Goal: Communication & Community: Ask a question

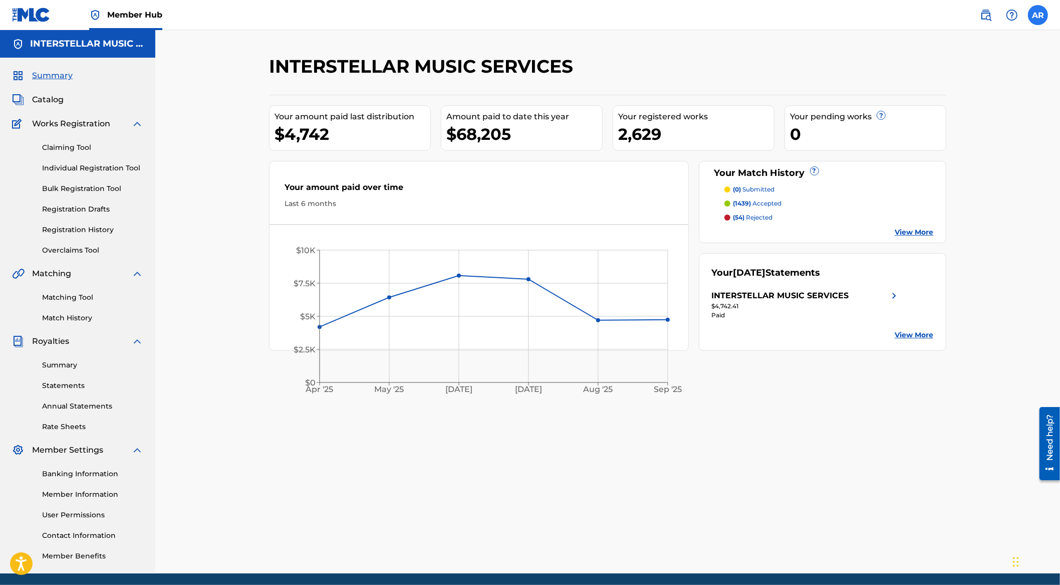
scroll to position [3, 0]
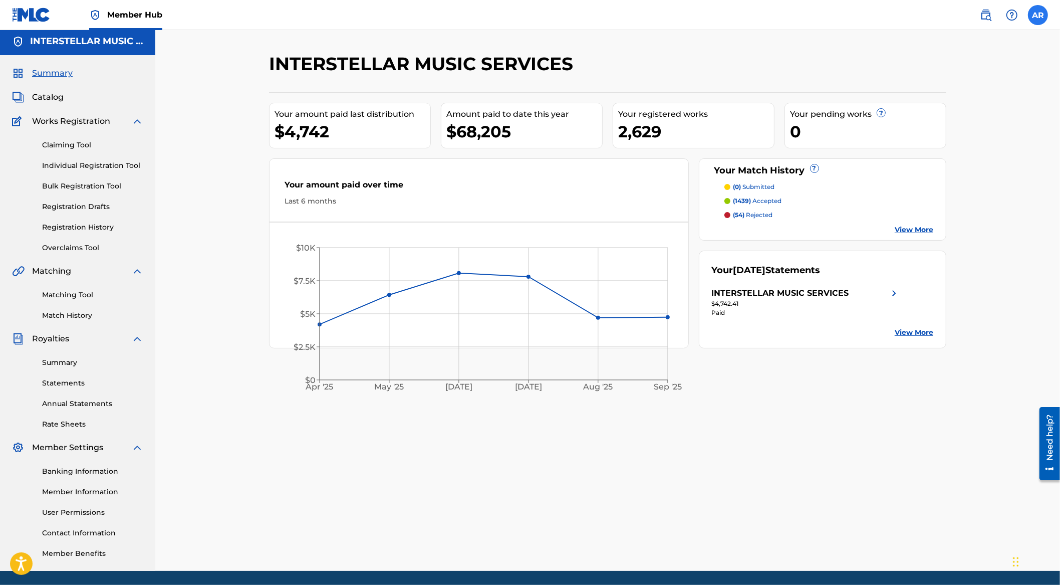
click at [1039, 21] on label at bounding box center [1038, 15] width 20 height 20
click at [1038, 15] on input "AR [PERSON_NAME] [PERSON_NAME][EMAIL_ADDRESS][DOMAIN_NAME] Notification Prefere…" at bounding box center [1038, 15] width 0 height 0
click at [945, 119] on div "Notification Preferences Profile Log out" at bounding box center [986, 124] width 124 height 67
click at [1038, 15] on input "AR [PERSON_NAME] [PERSON_NAME][EMAIL_ADDRESS][DOMAIN_NAME] Notification Prefere…" at bounding box center [1038, 15] width 0 height 0
click at [944, 122] on link "Profile" at bounding box center [940, 124] width 20 height 9
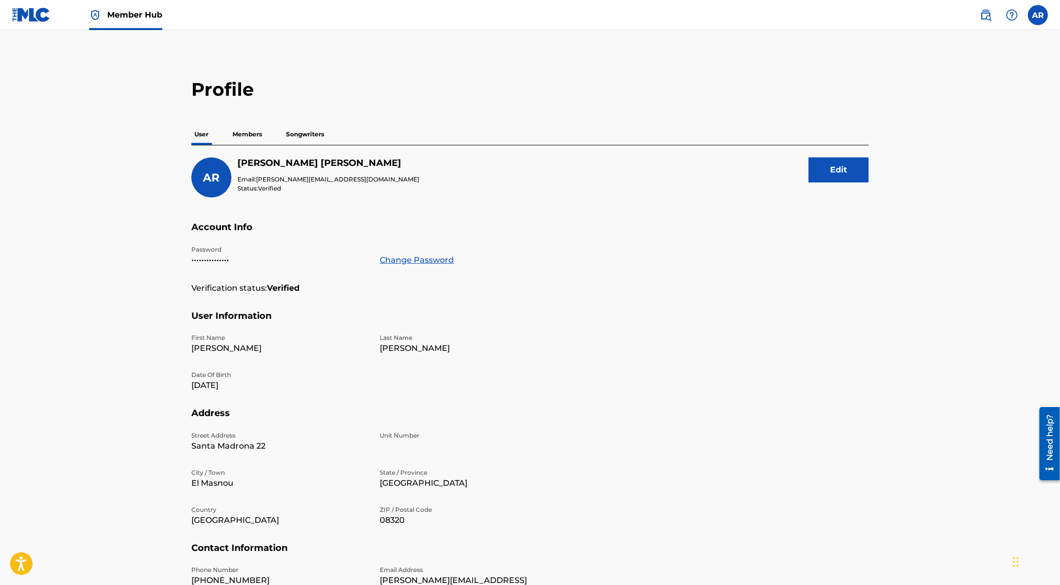
click at [252, 135] on p "Members" at bounding box center [248, 134] width 36 height 21
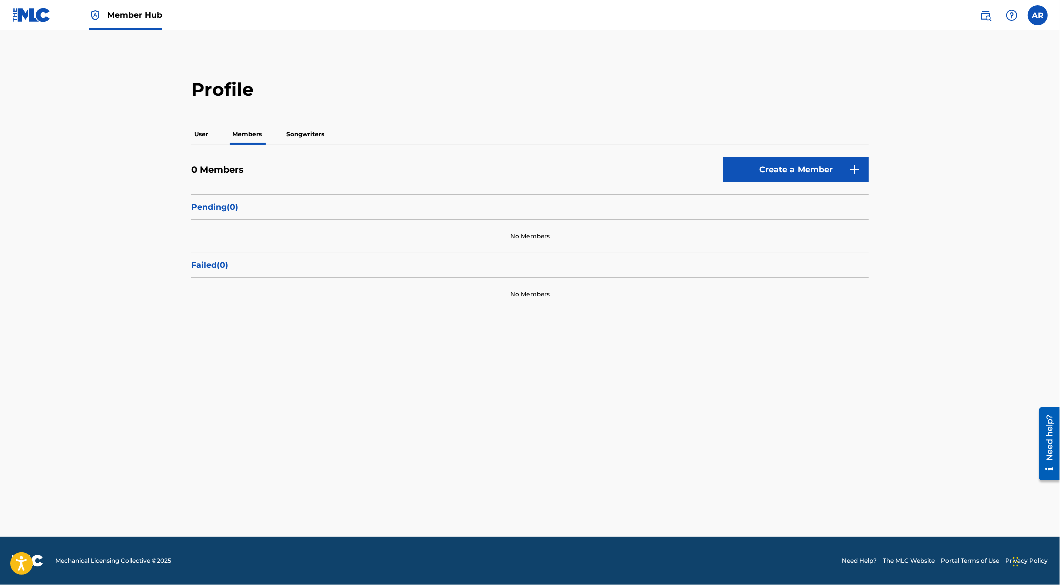
click at [200, 134] on p "User" at bounding box center [201, 134] width 20 height 21
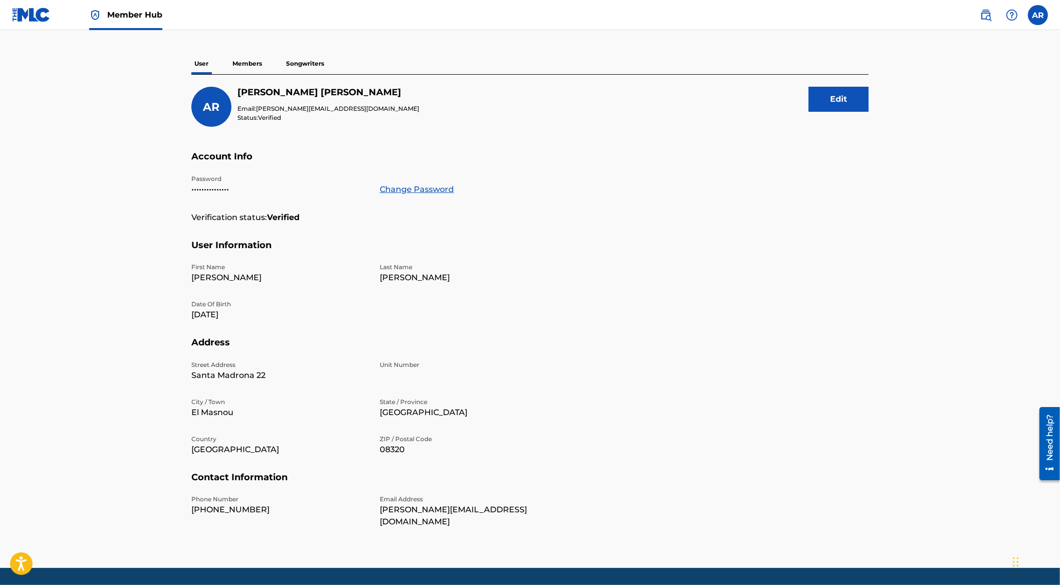
scroll to position [89, 0]
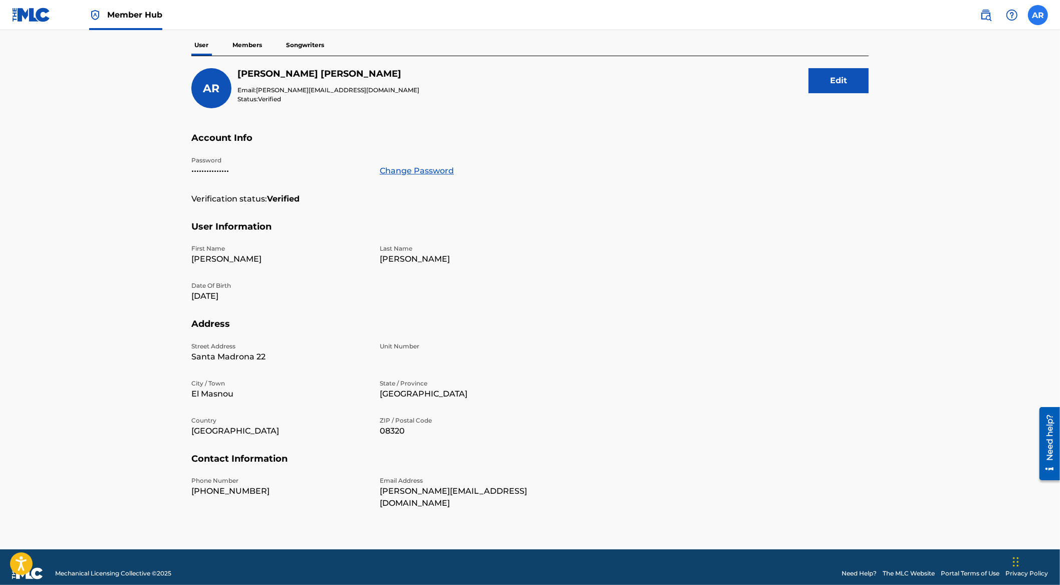
click at [1035, 21] on label at bounding box center [1038, 15] width 20 height 20
click at [1038, 15] on input "AR [PERSON_NAME] [PERSON_NAME][EMAIL_ADDRESS][DOMAIN_NAME] Notification Prefere…" at bounding box center [1038, 15] width 0 height 0
click at [821, 189] on section "Account Info Password ••••••••••••••• Change Password Verification status: Veri…" at bounding box center [530, 176] width 678 height 89
click at [29, 10] on img at bounding box center [31, 15] width 39 height 15
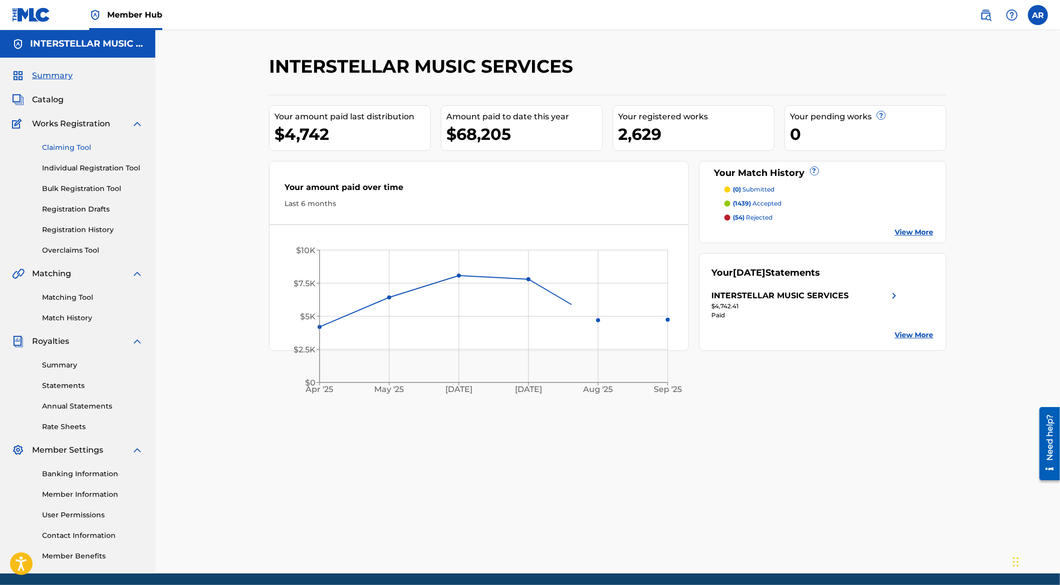
scroll to position [36, 0]
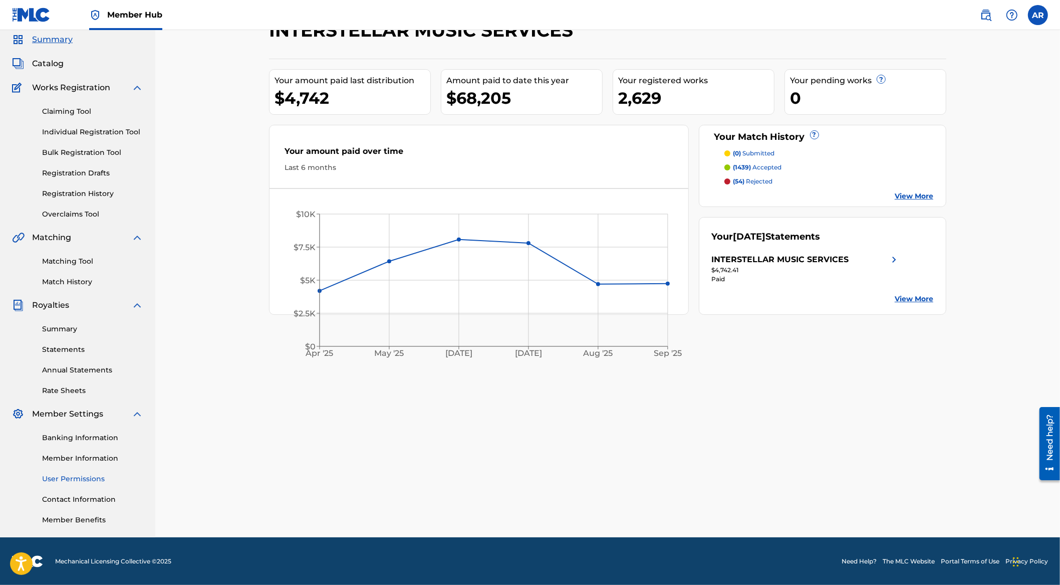
click at [82, 482] on link "User Permissions" at bounding box center [92, 479] width 101 height 11
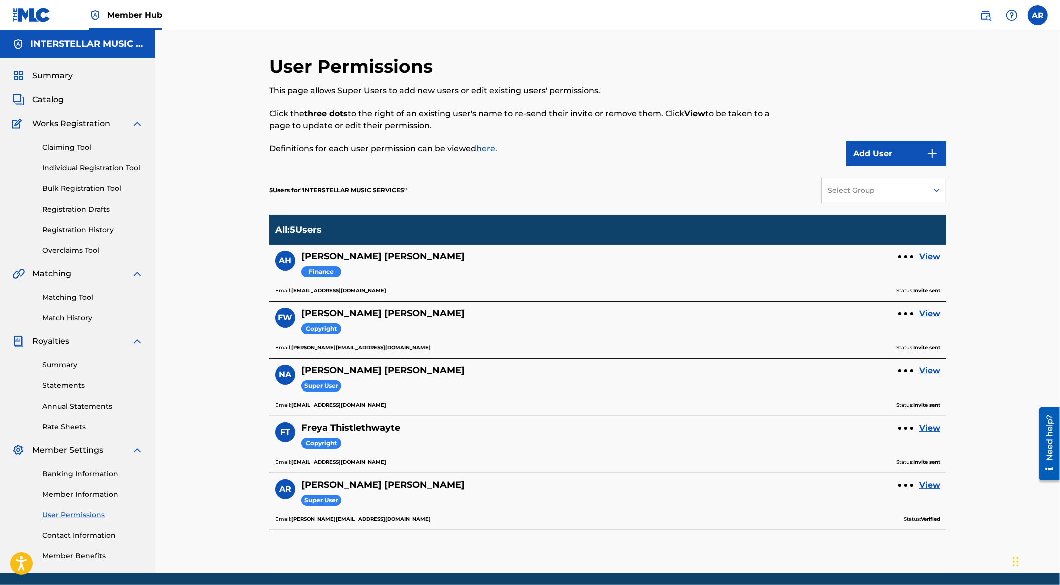
scroll to position [36, 0]
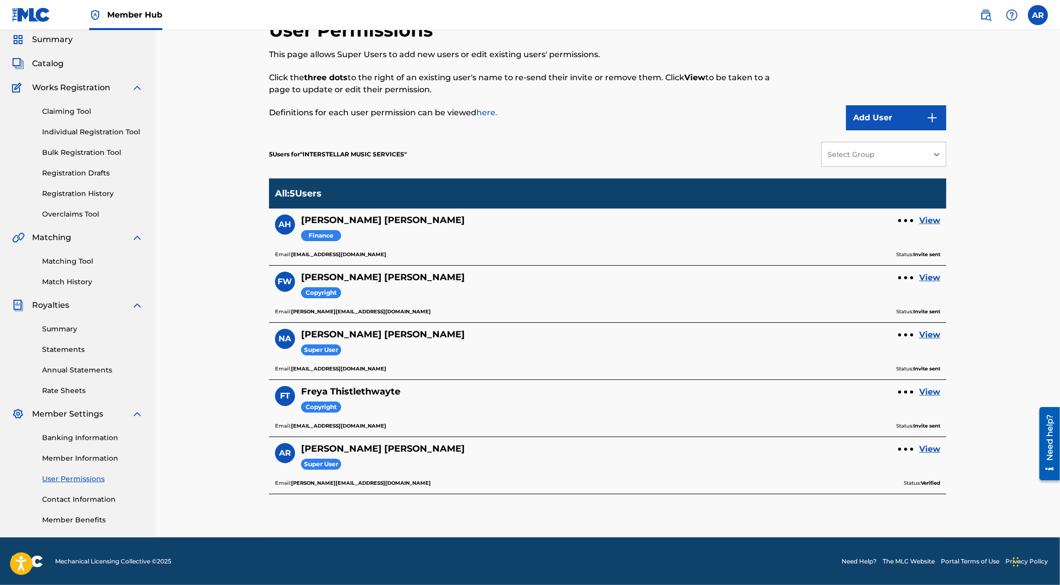
click at [94, 458] on link "Member Information" at bounding box center [92, 458] width 101 height 11
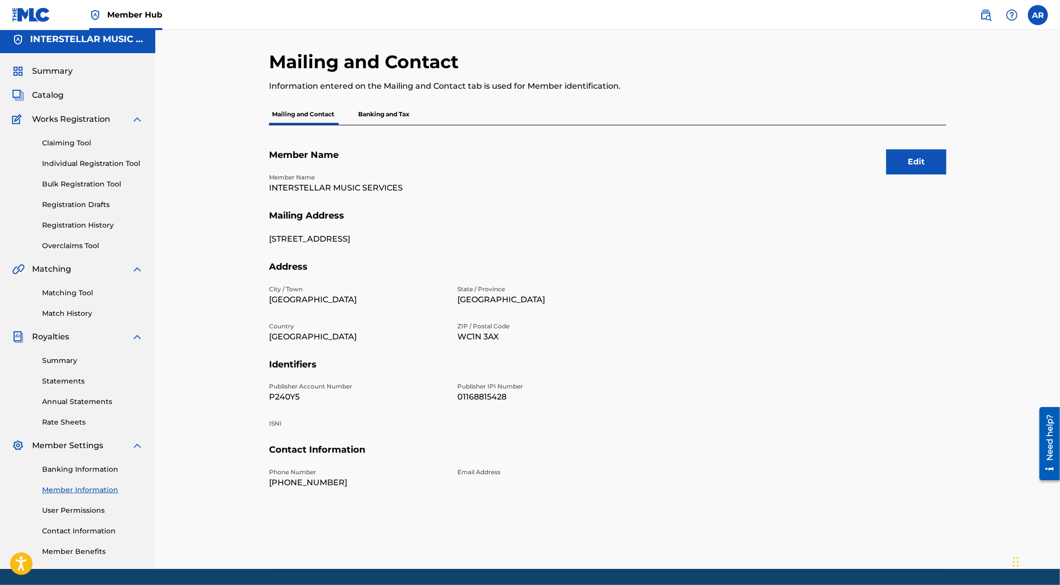
click at [386, 121] on p "Banking and Tax" at bounding box center [383, 114] width 57 height 21
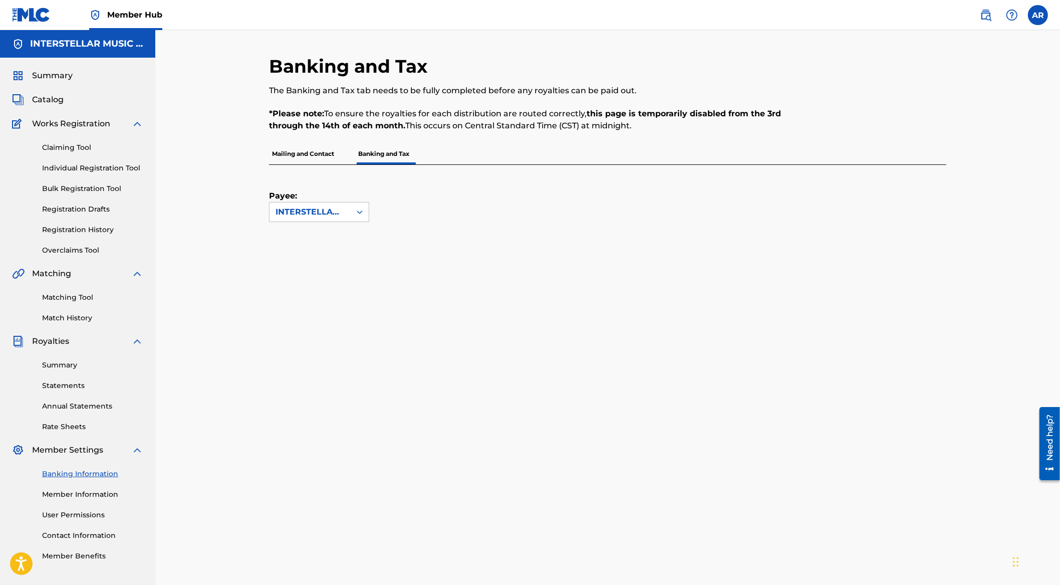
click at [73, 44] on h5 "INTERSTELLAR MUSIC SERVICES" at bounding box center [86, 44] width 113 height 12
click at [988, 14] on img at bounding box center [986, 15] width 12 height 12
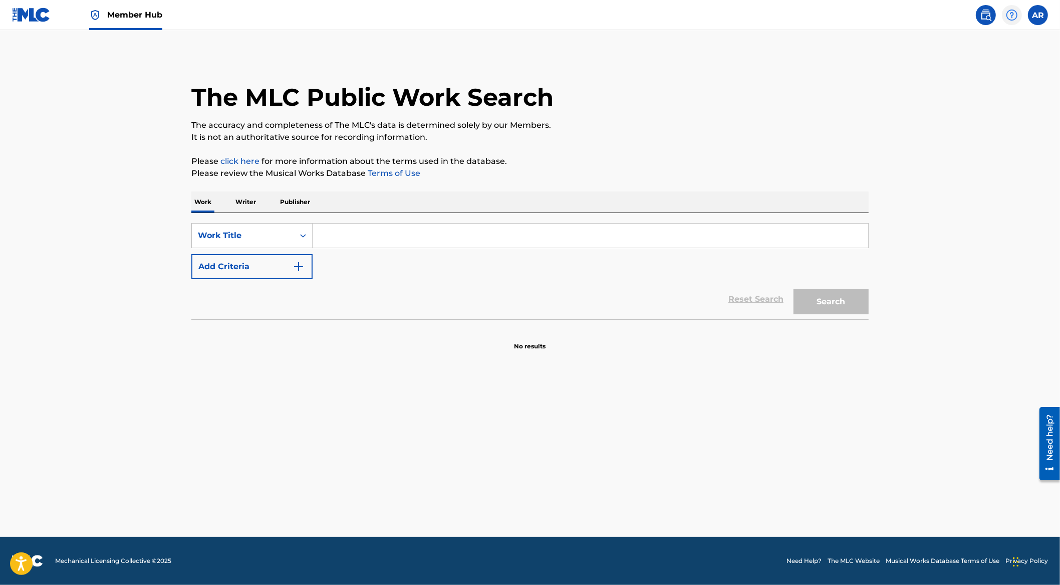
click at [1012, 14] on img at bounding box center [1012, 15] width 12 height 12
click at [903, 89] on main "The MLC Public Work Search The accuracy and completeness of The MLC's data is d…" at bounding box center [530, 283] width 1060 height 507
click at [1041, 21] on label at bounding box center [1038, 15] width 20 height 20
click at [1038, 15] on input "AR [PERSON_NAME] [PERSON_NAME][EMAIL_ADDRESS][DOMAIN_NAME] Notification Prefere…" at bounding box center [1038, 15] width 0 height 0
click at [1010, 65] on p "[PERSON_NAME][EMAIL_ADDRESS][DOMAIN_NAME]" at bounding box center [1004, 69] width 76 height 9
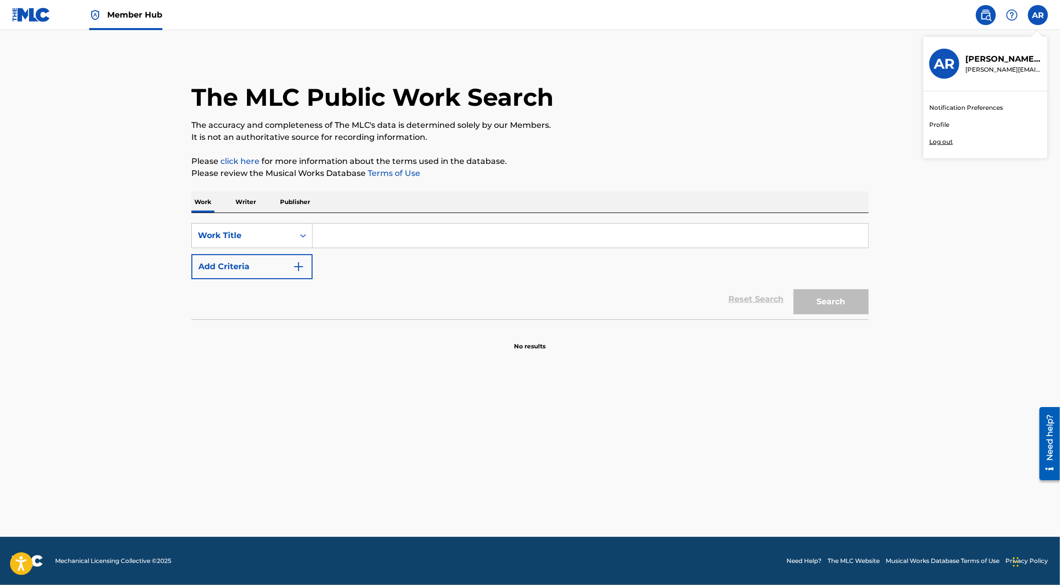
click at [1038, 15] on input "AR [PERSON_NAME] [PERSON_NAME][EMAIL_ADDRESS][DOMAIN_NAME] Notification Prefere…" at bounding box center [1038, 15] width 0 height 0
click at [21, 17] on img at bounding box center [31, 15] width 39 height 15
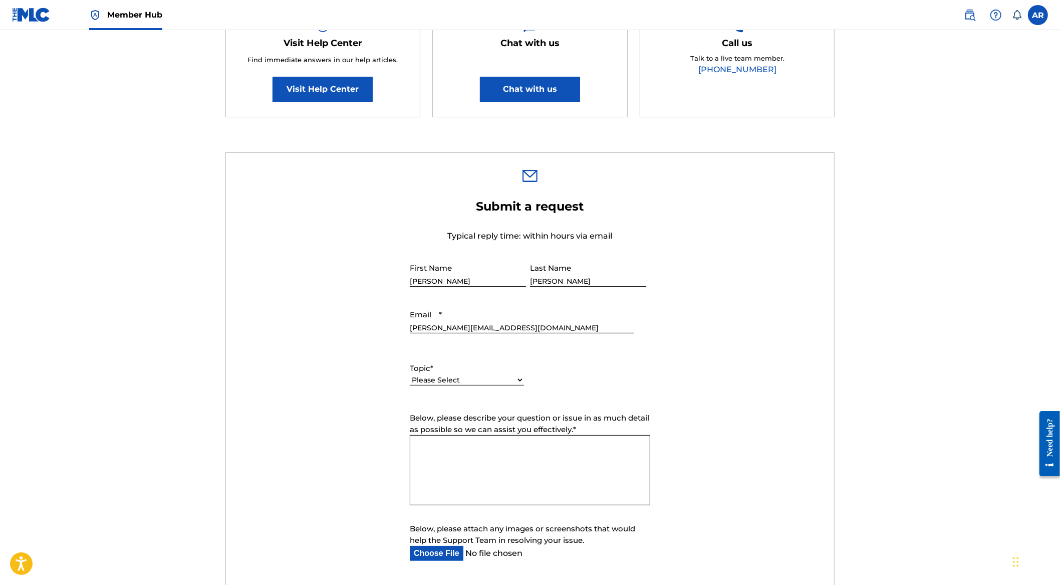
scroll to position [210, 0]
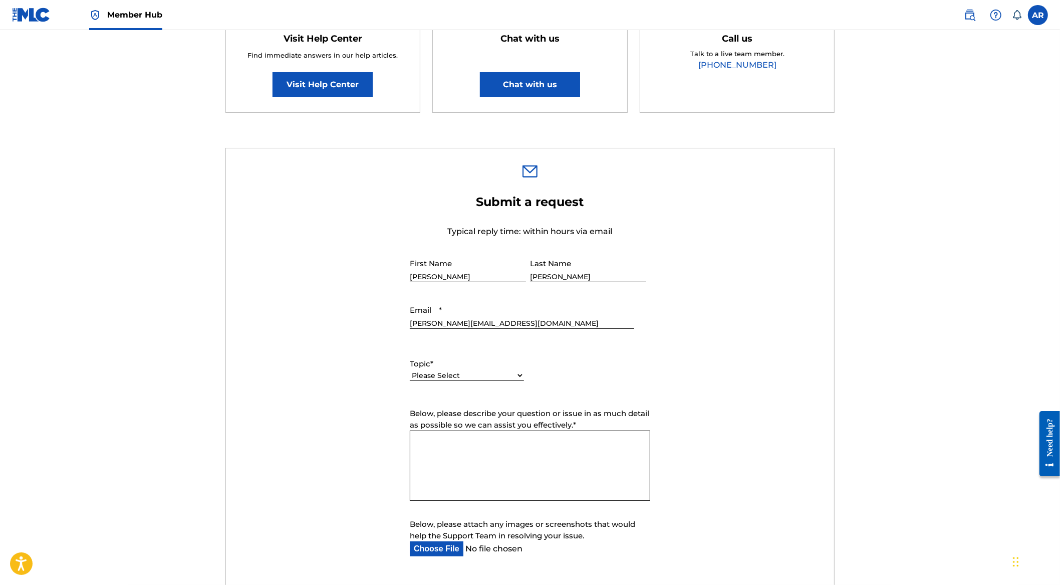
click at [514, 373] on select "Please Select I need help with my account I need help with managing my catalog …" at bounding box center [467, 375] width 114 height 11
select select "I need help with my account"
click at [410, 371] on select "Please Select I need help with my account I need help with managing my catalog …" at bounding box center [467, 375] width 114 height 11
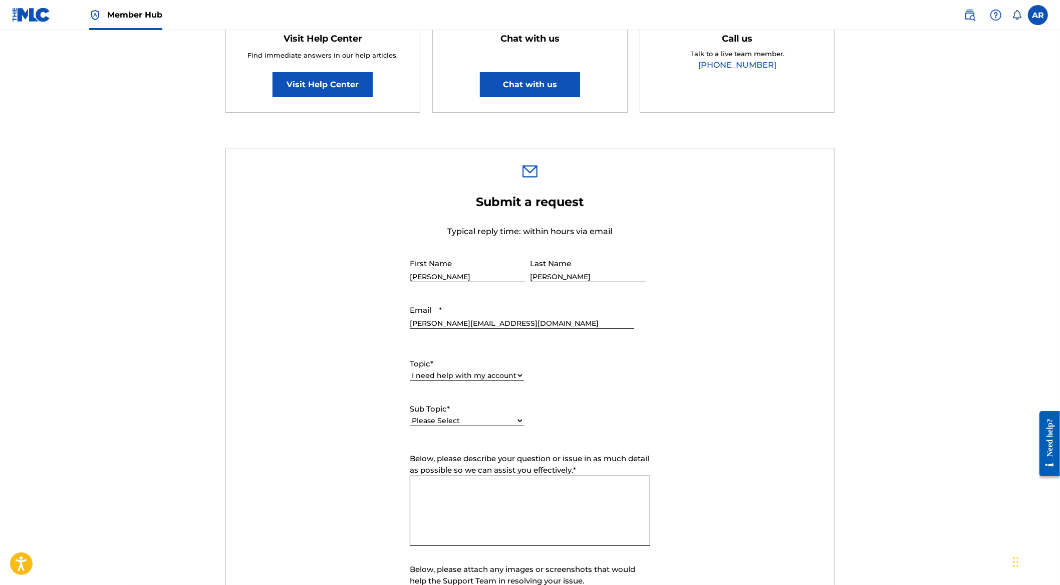
click at [471, 482] on textarea "Below, please describe your question or issue in as much detail as possible so …" at bounding box center [530, 511] width 241 height 70
click at [501, 420] on select "Please Select I need help with my user account I can't log in to my user accoun…" at bounding box center [467, 420] width 114 height 11
select select "I need help with my Member account"
click at [410, 416] on select "Please Select I need help with my user account I can't log in to my user accoun…" at bounding box center [467, 420] width 114 height 11
click at [463, 496] on textarea "Below, please describe your question or issue in as much detail as possible so …" at bounding box center [530, 511] width 241 height 70
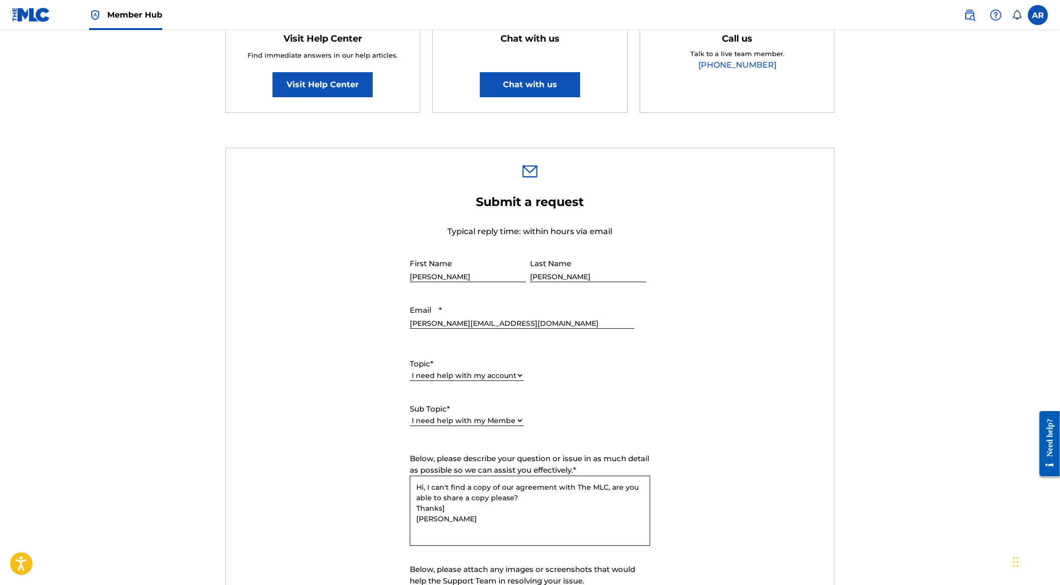
click at [454, 514] on textarea "Hi, I can't find a copy of our agreement with The MLC, are you able to share a …" at bounding box center [530, 511] width 241 height 70
click at [451, 501] on textarea "Hi, I can't find a copy of our agreement with The MLC, are you able to share a …" at bounding box center [530, 511] width 241 height 70
click at [444, 510] on textarea "Hi, I can't find a copy of our agreement with The MLC, are you able to share a …" at bounding box center [530, 511] width 241 height 70
drag, startPoint x: 444, startPoint y: 500, endPoint x: 610, endPoint y: 484, distance: 167.1
click at [610, 484] on textarea "Hi, I can't find a copy of our agreement with The MLC, are you able to share a …" at bounding box center [530, 511] width 241 height 70
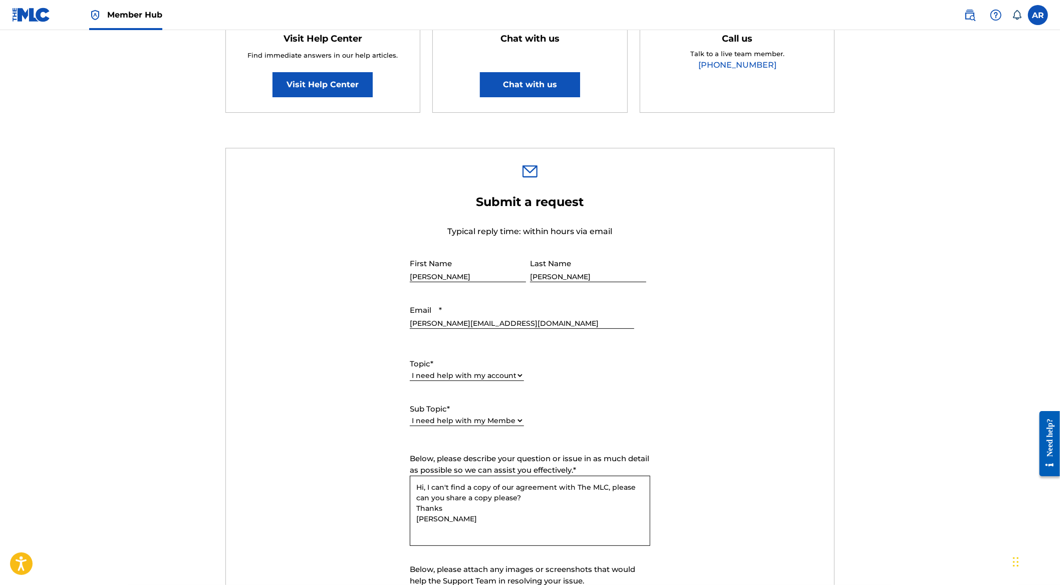
click at [516, 498] on textarea "Hi, I can't find a copy of our agreement with The MLC, please can you share a c…" at bounding box center [530, 511] width 241 height 70
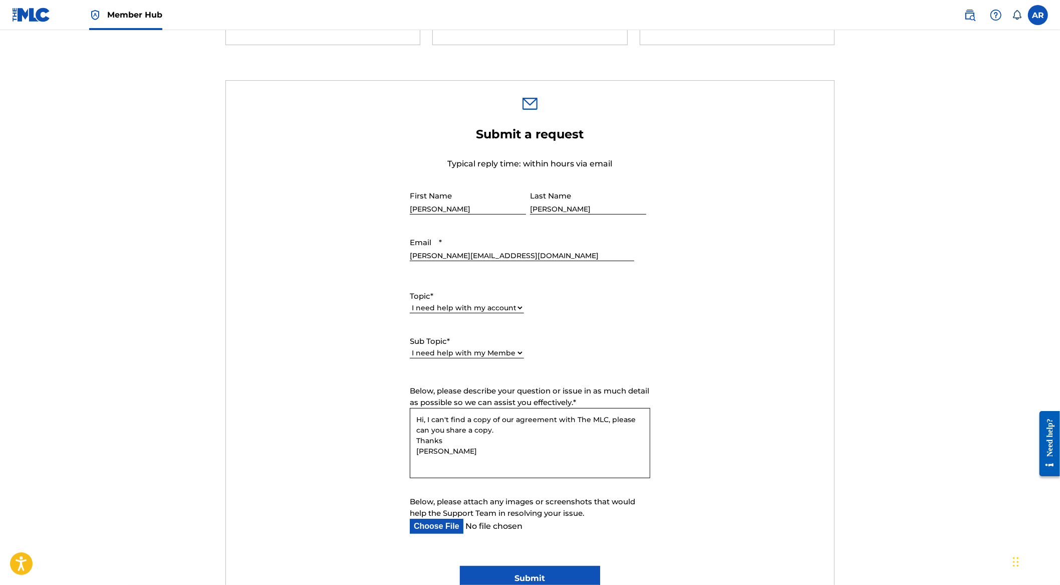
scroll to position [303, 0]
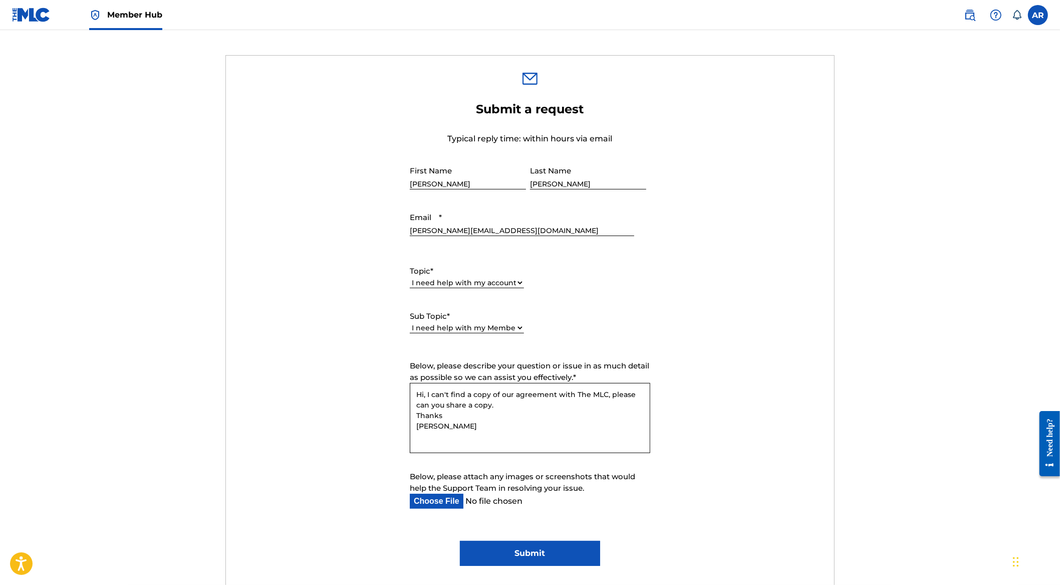
type textarea "Hi, I can't find a copy of our agreement with The MLC, please can you share a c…"
click at [520, 548] on input "Submit" at bounding box center [530, 553] width 140 height 25
